Goal: Information Seeking & Learning: Learn about a topic

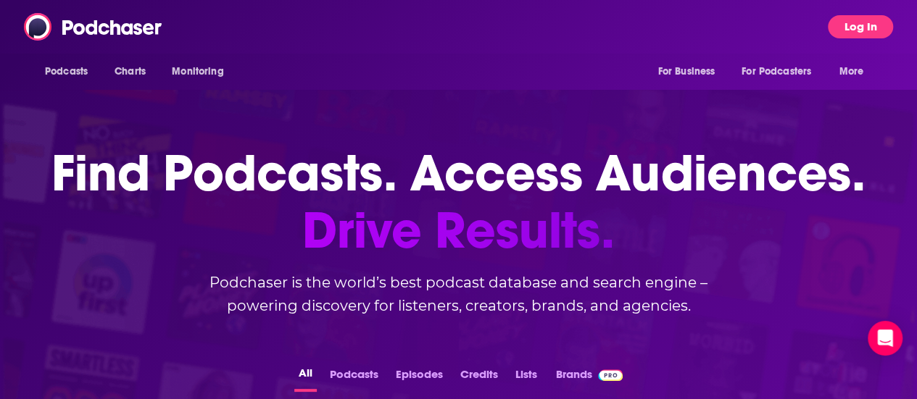
click at [860, 21] on button "Log In" at bounding box center [860, 26] width 65 height 23
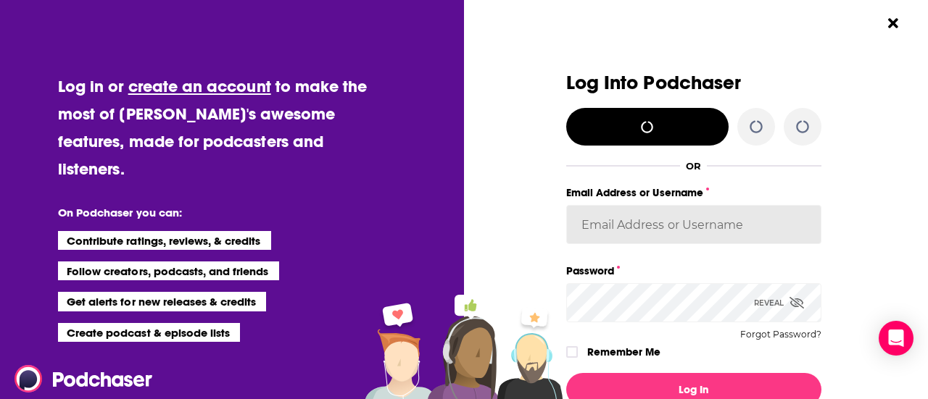
type input "[PERSON_NAME][EMAIL_ADDRESS][PERSON_NAME][DOMAIN_NAME]"
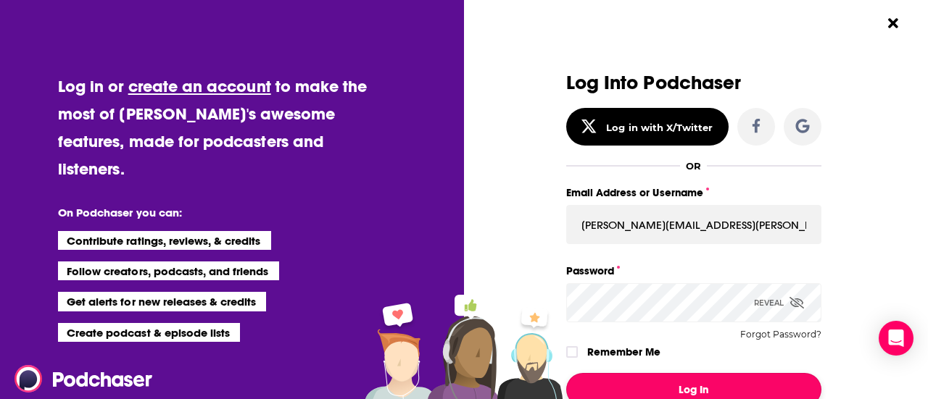
click at [683, 388] on button "Log In" at bounding box center [693, 389] width 255 height 33
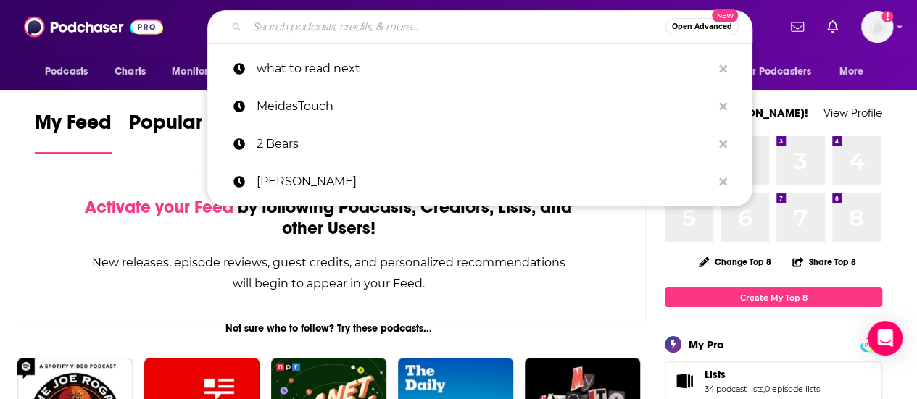
click at [412, 26] on input "Search podcasts, credits, & more..." at bounding box center [456, 26] width 418 height 23
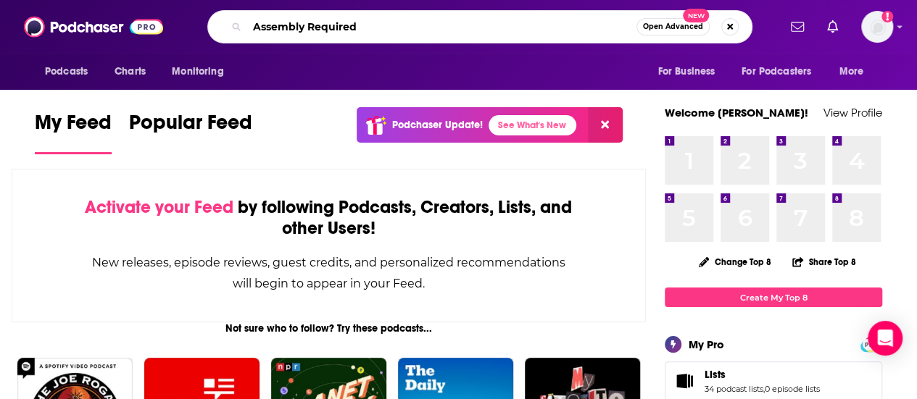
type input "Assembly Required"
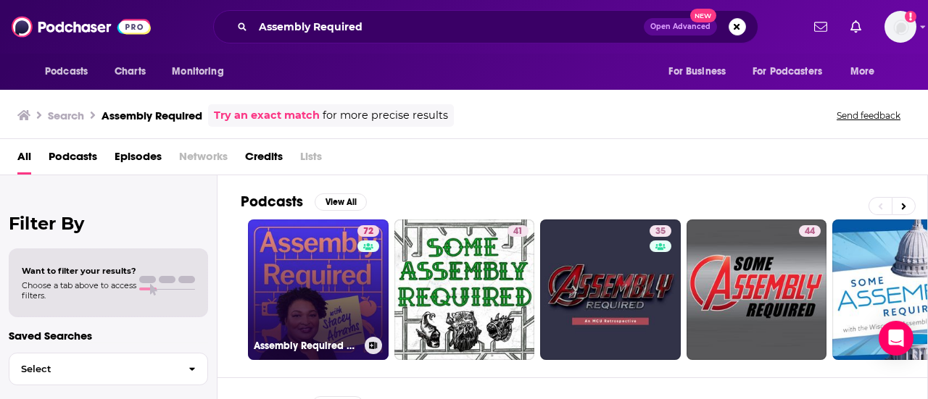
click at [306, 284] on link "72 Assembly Required with [PERSON_NAME]" at bounding box center [318, 290] width 141 height 141
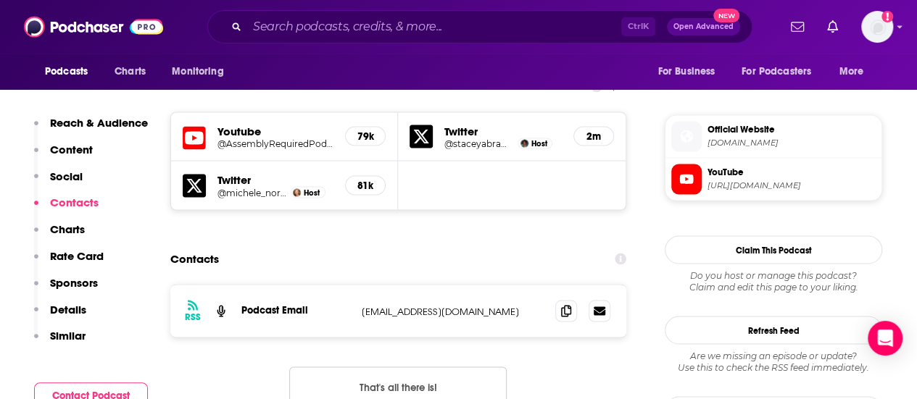
scroll to position [1300, 0]
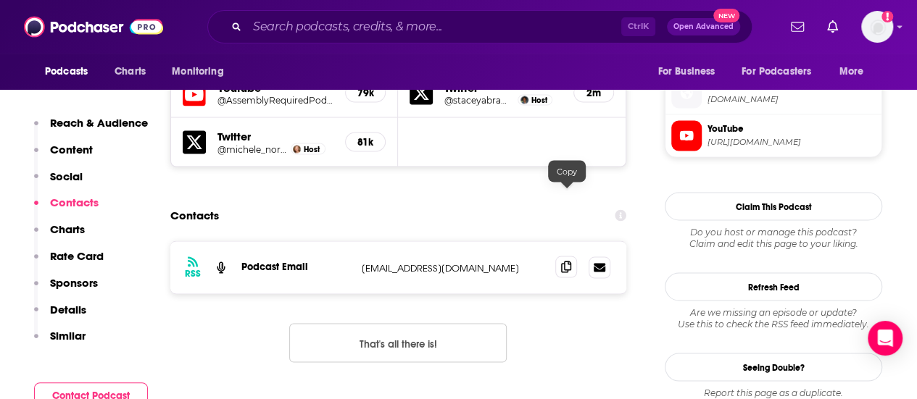
click at [563, 261] on icon at bounding box center [566, 267] width 10 height 12
